Goal: Navigation & Orientation: Find specific page/section

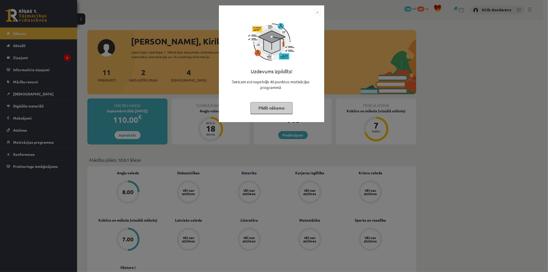
click at [268, 105] on button "Pildīt nākamo" at bounding box center [272, 108] width 42 height 12
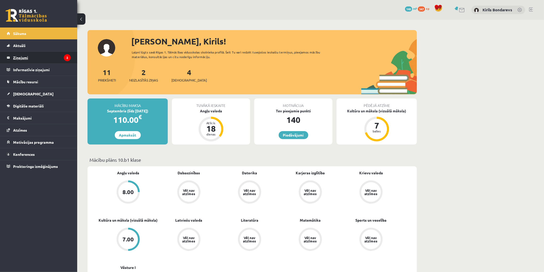
click at [24, 58] on legend "Ziņojumi 2" at bounding box center [42, 58] width 58 height 12
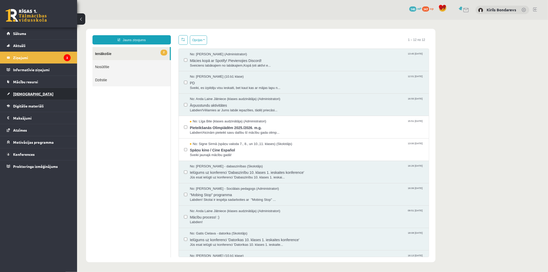
click at [28, 95] on span "[DEMOGRAPHIC_DATA]" at bounding box center [33, 94] width 40 height 5
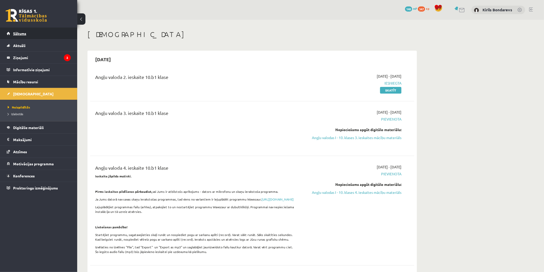
click at [22, 28] on link "Sākums" at bounding box center [39, 34] width 64 height 12
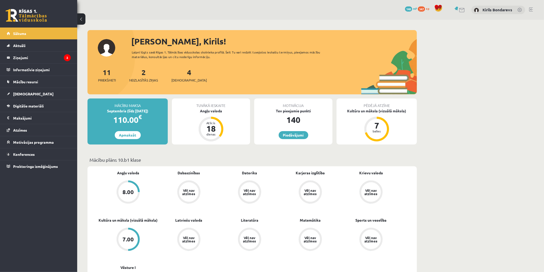
scroll to position [29, 0]
